Goal: Book appointment/travel/reservation

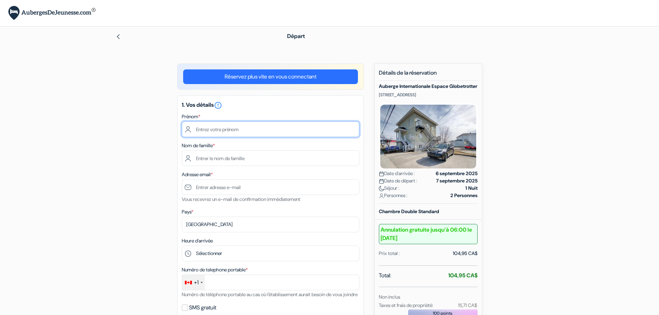
click at [232, 131] on input "text" at bounding box center [271, 129] width 178 height 16
type input "[PERSON_NAME]"
type input "[PERSON_NAME]-Rolland"
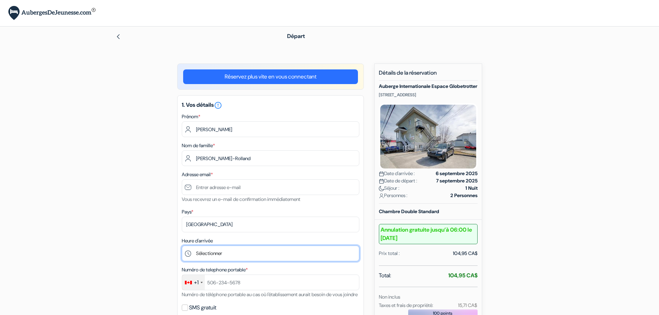
click at [245, 253] on select "Sélectionner 16:00 17:00 18:00 19:00 20:00 21:00 22:00 23:00 0:00" at bounding box center [271, 254] width 178 height 16
select select "17"
click at [182, 246] on select "Sélectionner 16:00 17:00 18:00 19:00 20:00 21:00 22:00 23:00 0:00" at bounding box center [271, 254] width 178 height 16
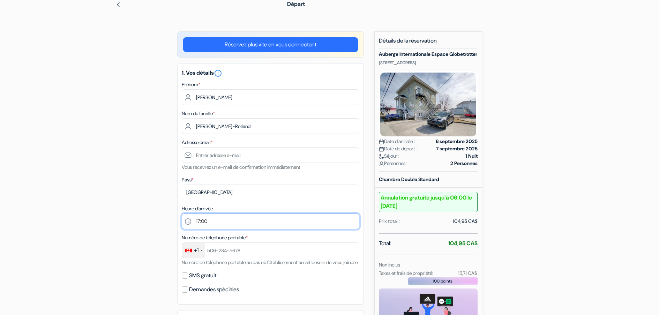
scroll to position [35, 0]
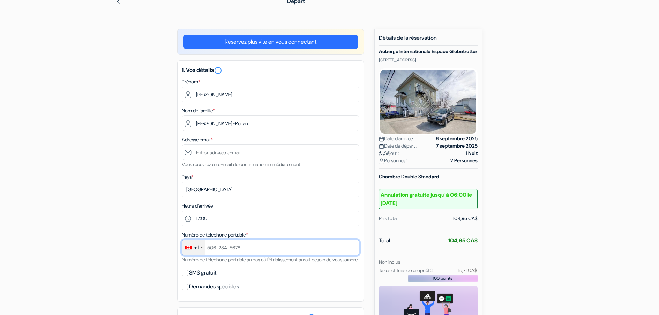
click at [226, 252] on input "text" at bounding box center [271, 248] width 178 height 16
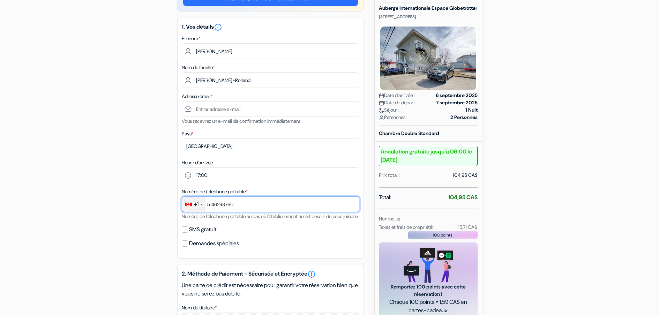
scroll to position [105, 0]
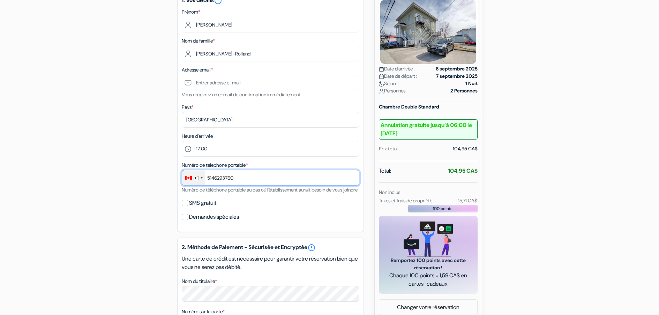
type input "5146293760"
click at [252, 232] on div "1. Vos détails error_outline Prénom * [PERSON_NAME] Nom de famille * [PERSON_NA…" at bounding box center [270, 112] width 187 height 242
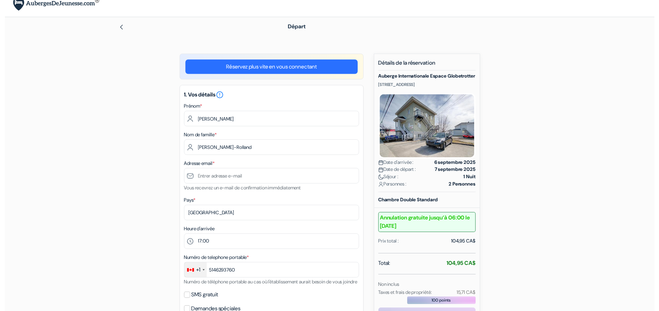
scroll to position [0, 0]
